Goal: Transaction & Acquisition: Book appointment/travel/reservation

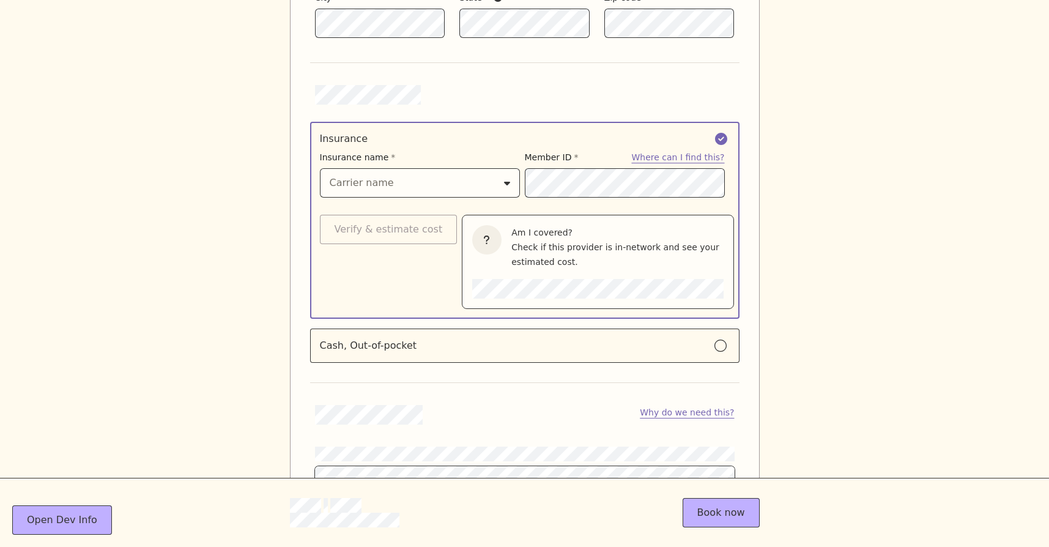
scroll to position [1330, 0]
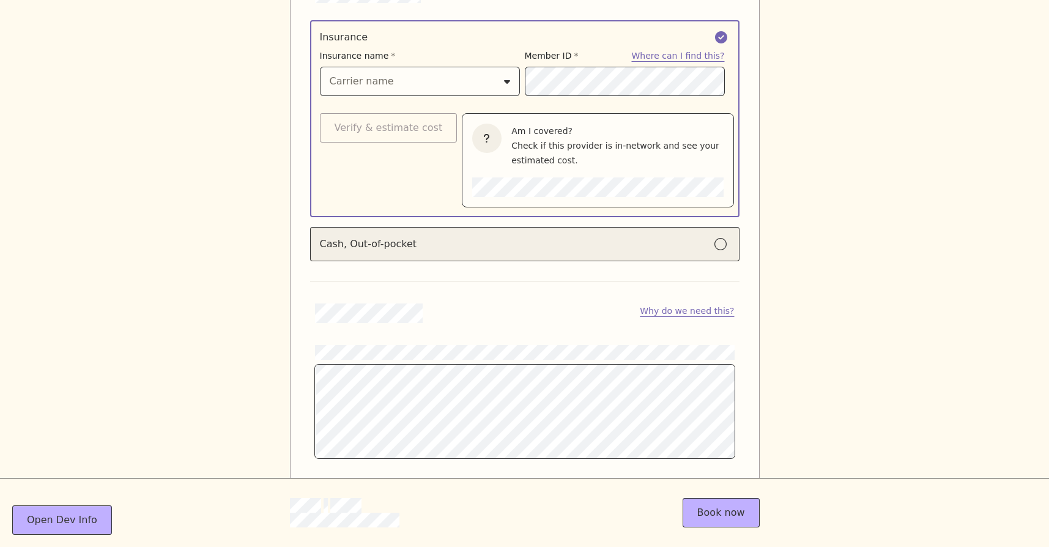
click at [430, 238] on div "Cash, Out-of-pocket" at bounding box center [525, 244] width 410 height 15
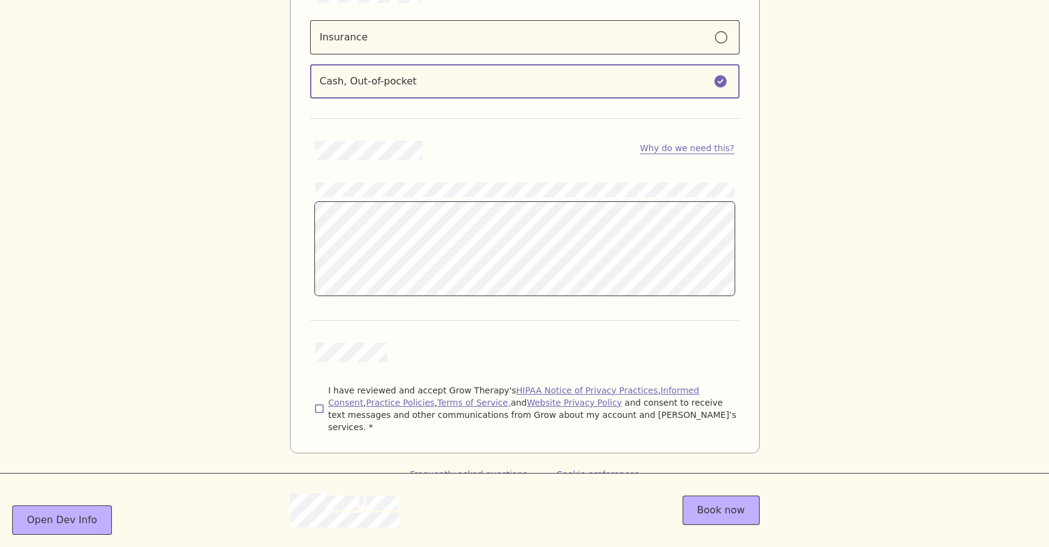
click at [355, 388] on span "I have reviewed and accept Grow Therapy's HIPAA Notice of Privacy Practices , I…" at bounding box center [533, 408] width 411 height 49
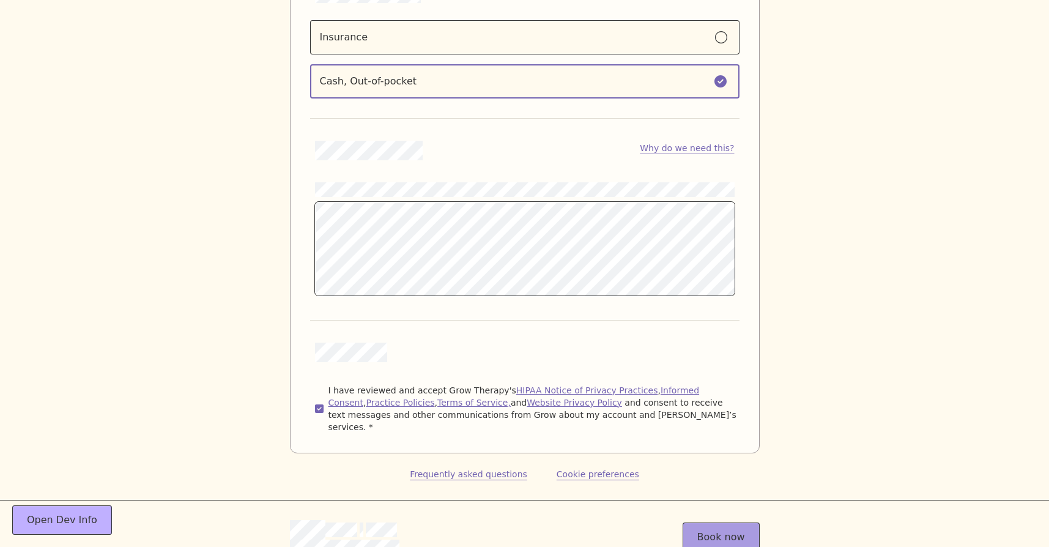
click at [733, 527] on button "Book now" at bounding box center [720, 536] width 77 height 29
